Goal: Transaction & Acquisition: Purchase product/service

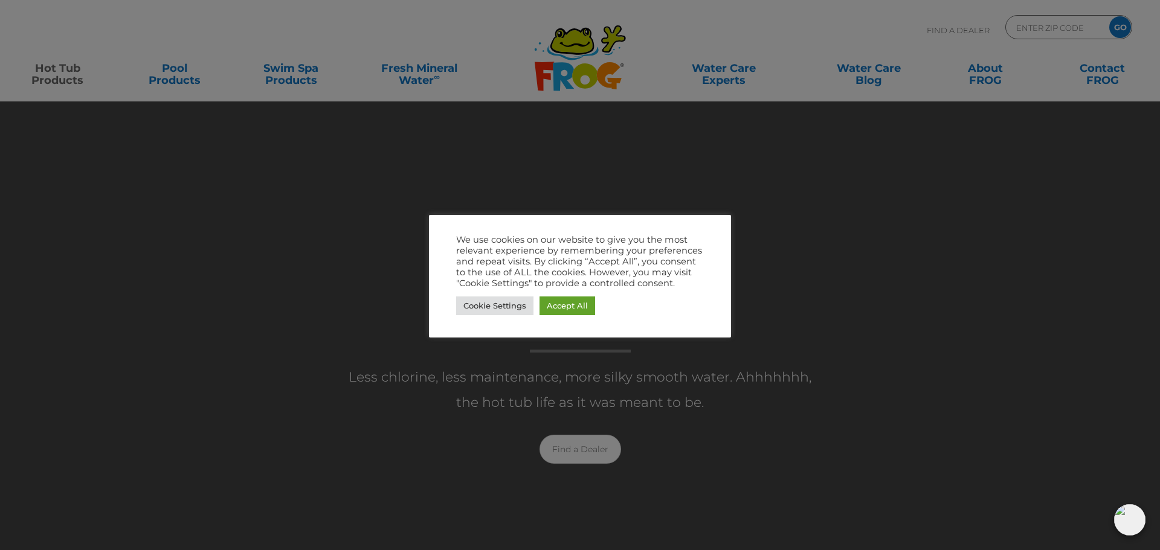
click at [71, 65] on div at bounding box center [580, 275] width 1160 height 550
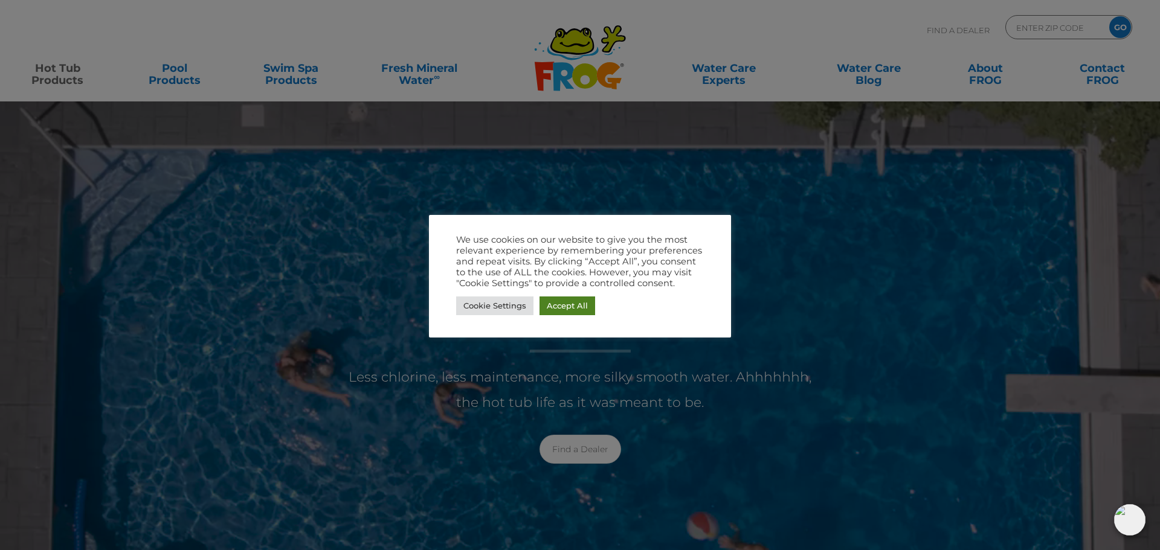
click at [562, 309] on link "Accept All" at bounding box center [567, 306] width 56 height 19
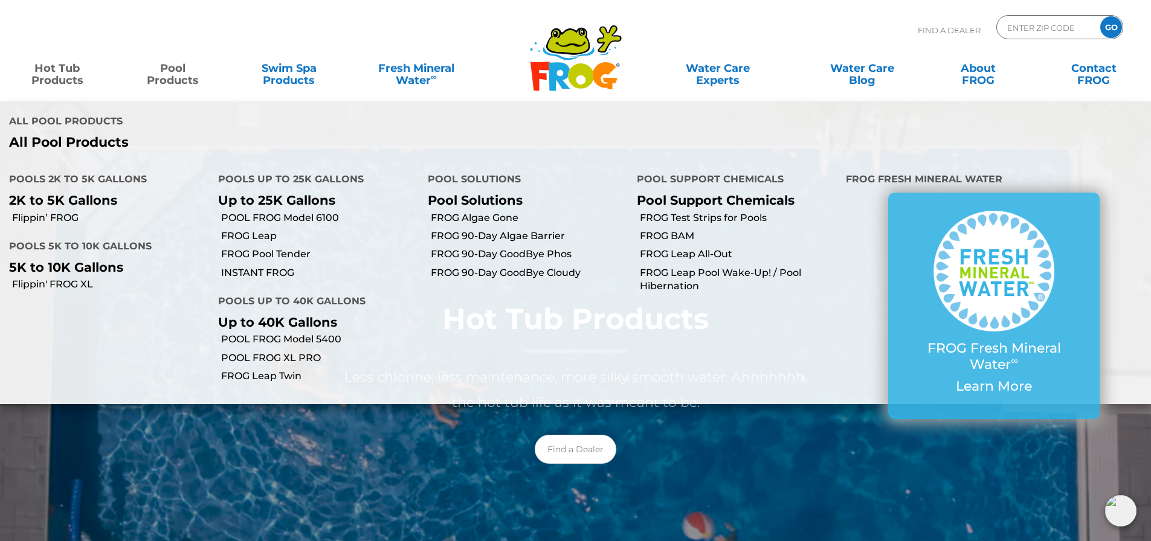
click at [191, 78] on link "Pool Products" at bounding box center [173, 68] width 90 height 24
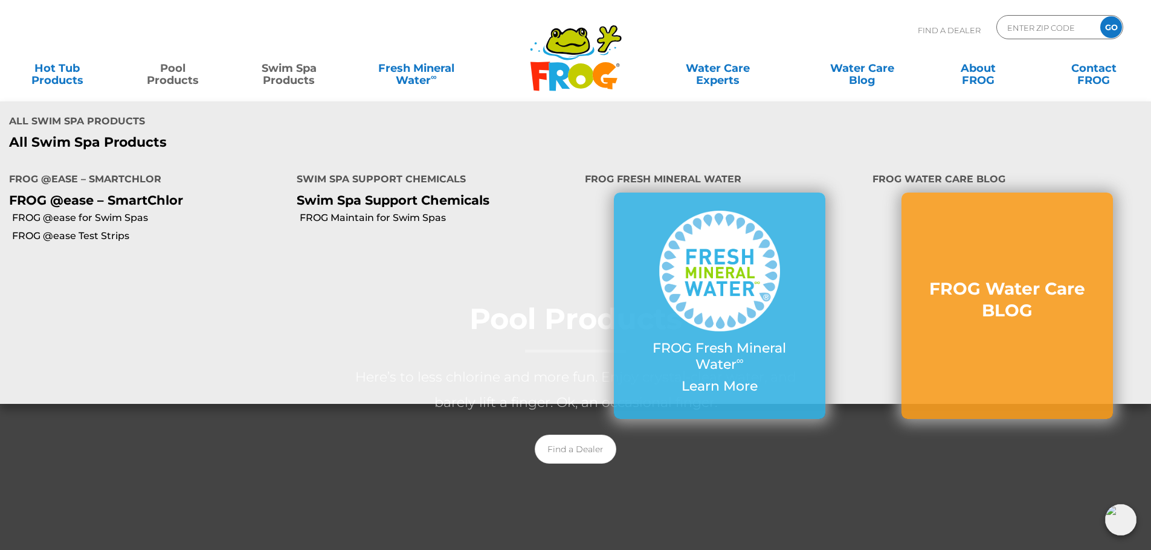
click at [279, 78] on link "Swim Spa Products" at bounding box center [289, 68] width 90 height 24
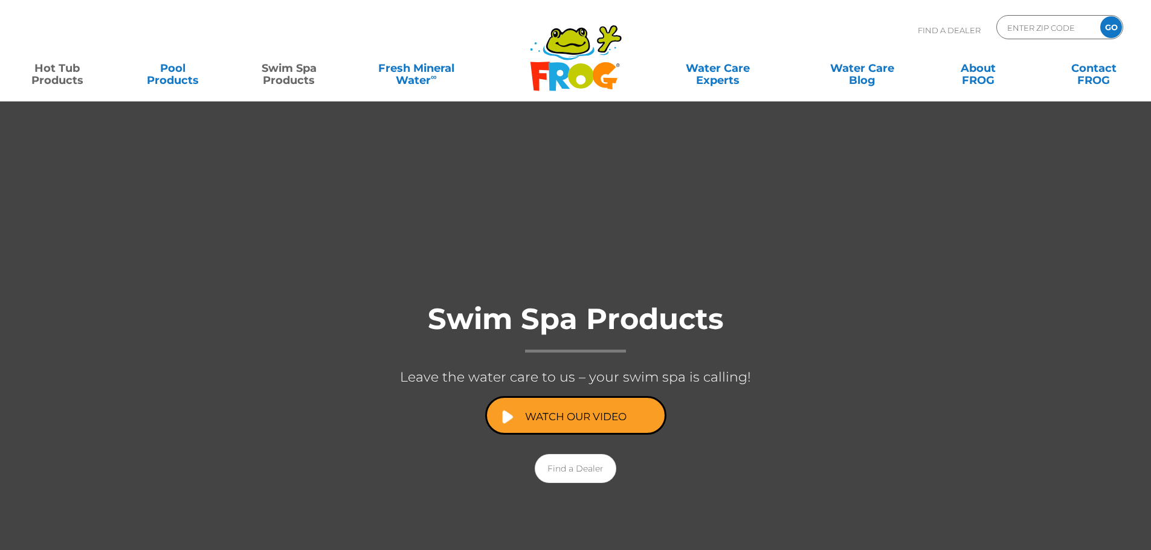
click at [68, 77] on link "Hot Tub Products" at bounding box center [57, 68] width 90 height 24
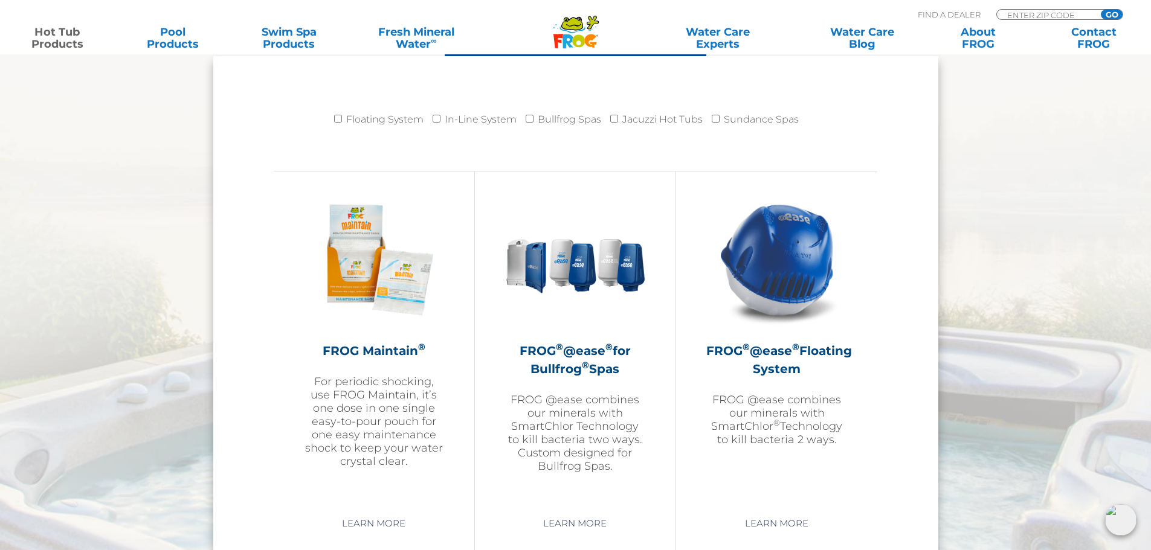
scroll to position [1288, 0]
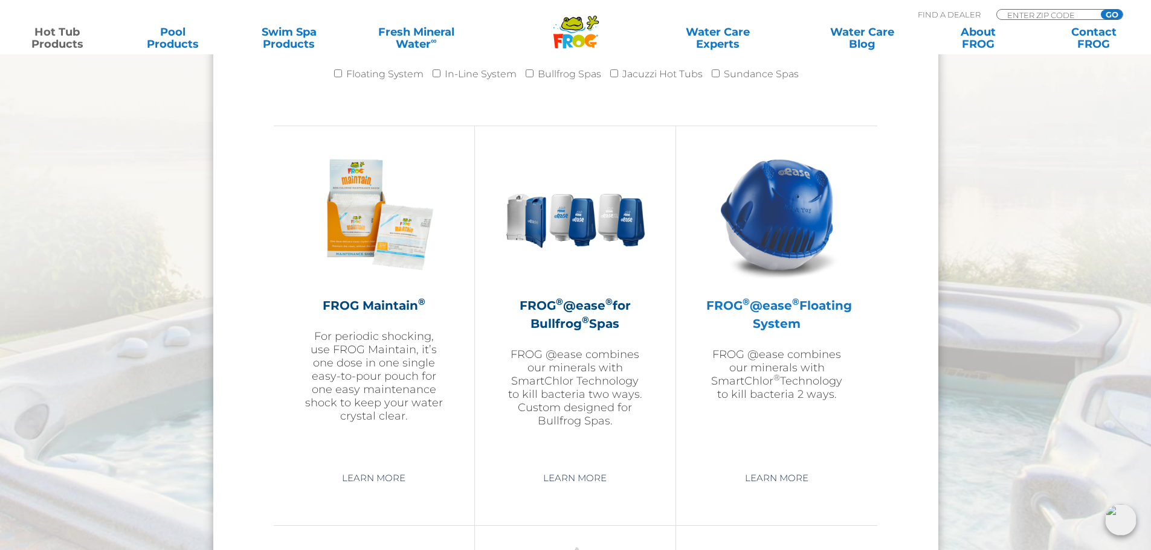
click at [745, 325] on h2 "FROG ® @ease ® Floating System" at bounding box center [776, 315] width 141 height 36
